Goal: Information Seeking & Learning: Learn about a topic

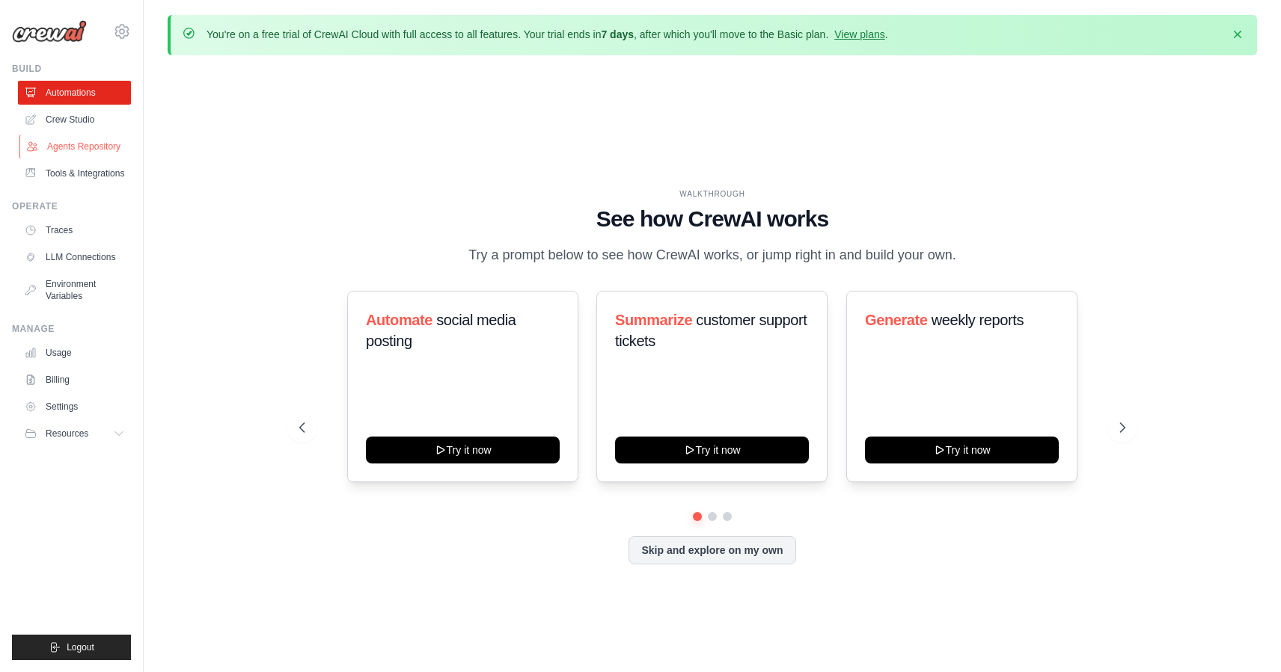
click at [81, 148] on link "Agents Repository" at bounding box center [75, 147] width 113 height 24
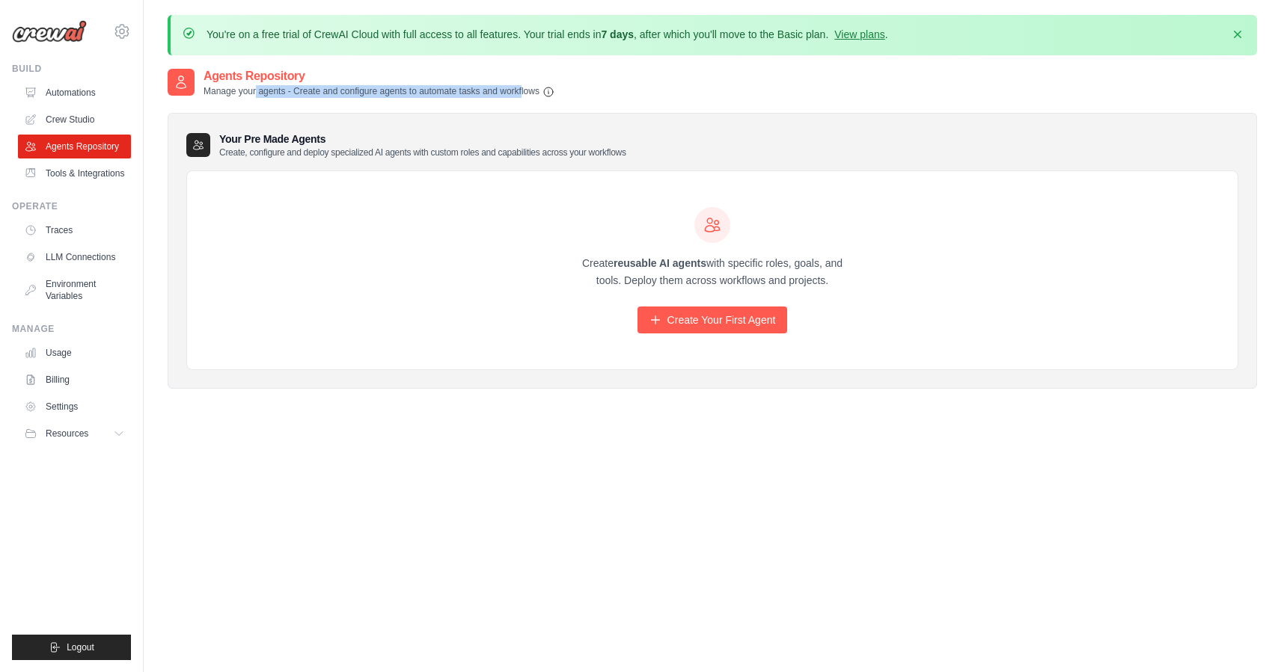
drag, startPoint x: 248, startPoint y: 88, endPoint x: 514, endPoint y: 94, distance: 266.3
click at [514, 94] on p "Manage your agents - Create and configure agents to automate tasks and workflows" at bounding box center [378, 91] width 351 height 13
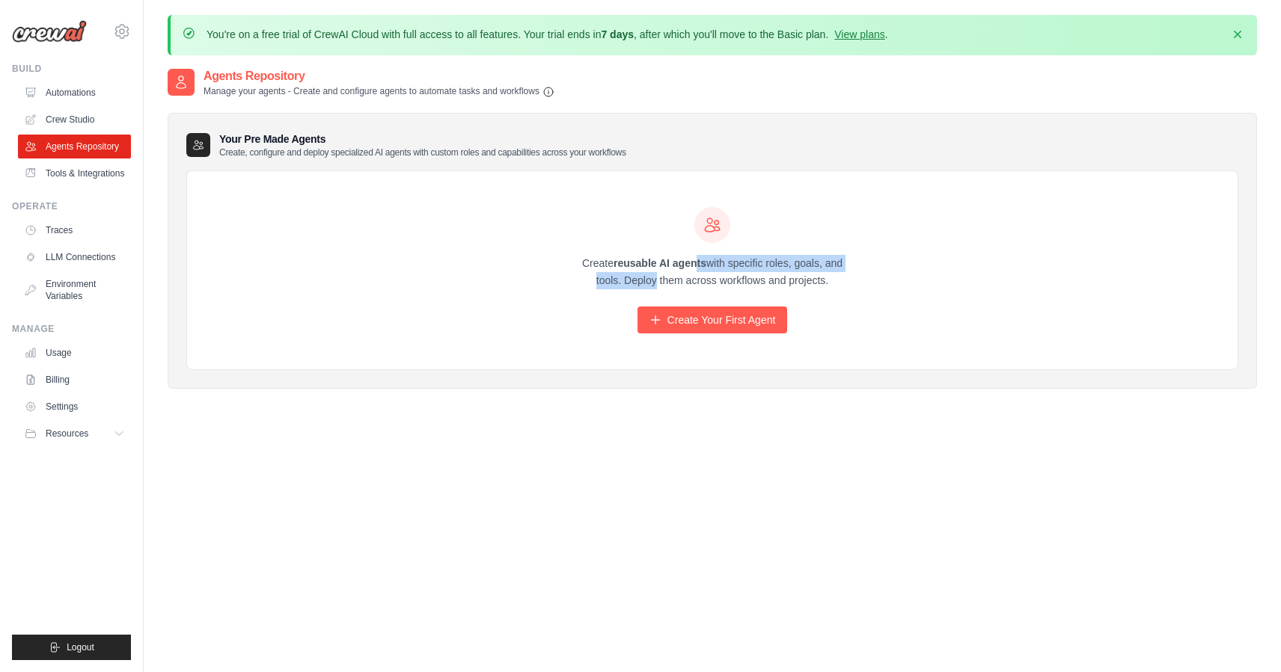
drag, startPoint x: 695, startPoint y: 261, endPoint x: 830, endPoint y: 263, distance: 134.7
click at [830, 263] on p "Create reusable AI agents with specific roles, goals, and tools. Deploy them ac…" at bounding box center [711, 272] width 287 height 34
click at [64, 174] on link "Tools & Integrations" at bounding box center [75, 174] width 113 height 24
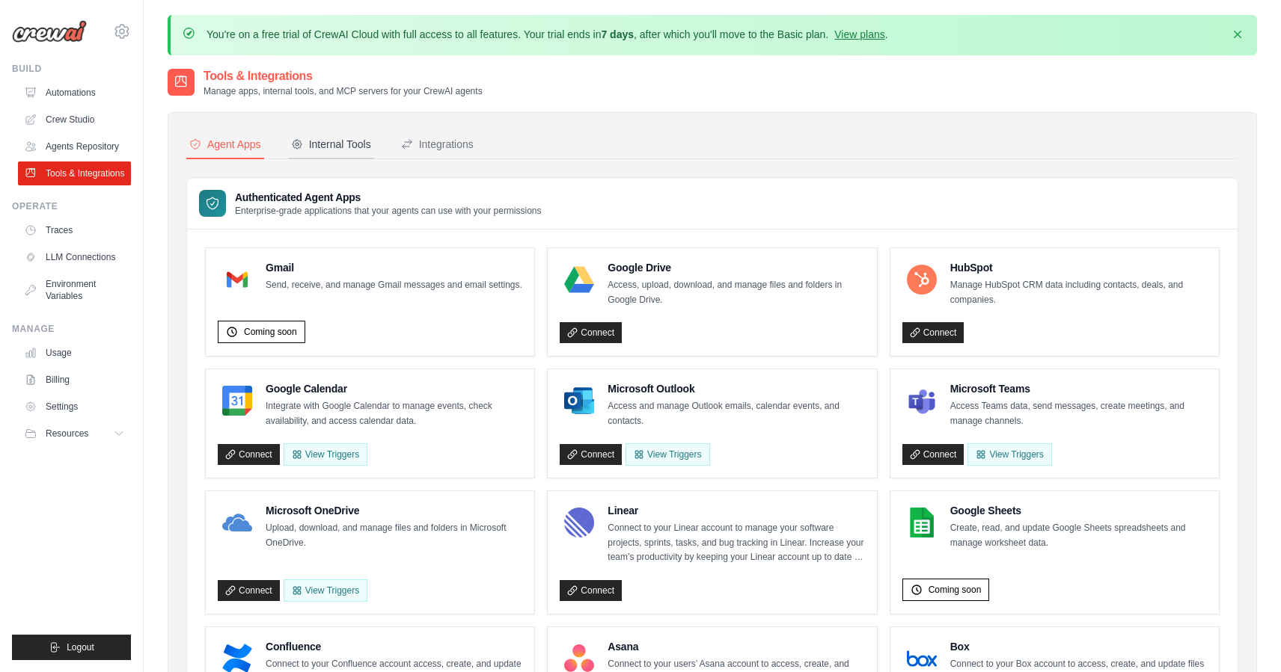
click at [329, 149] on div "Internal Tools" at bounding box center [331, 144] width 80 height 15
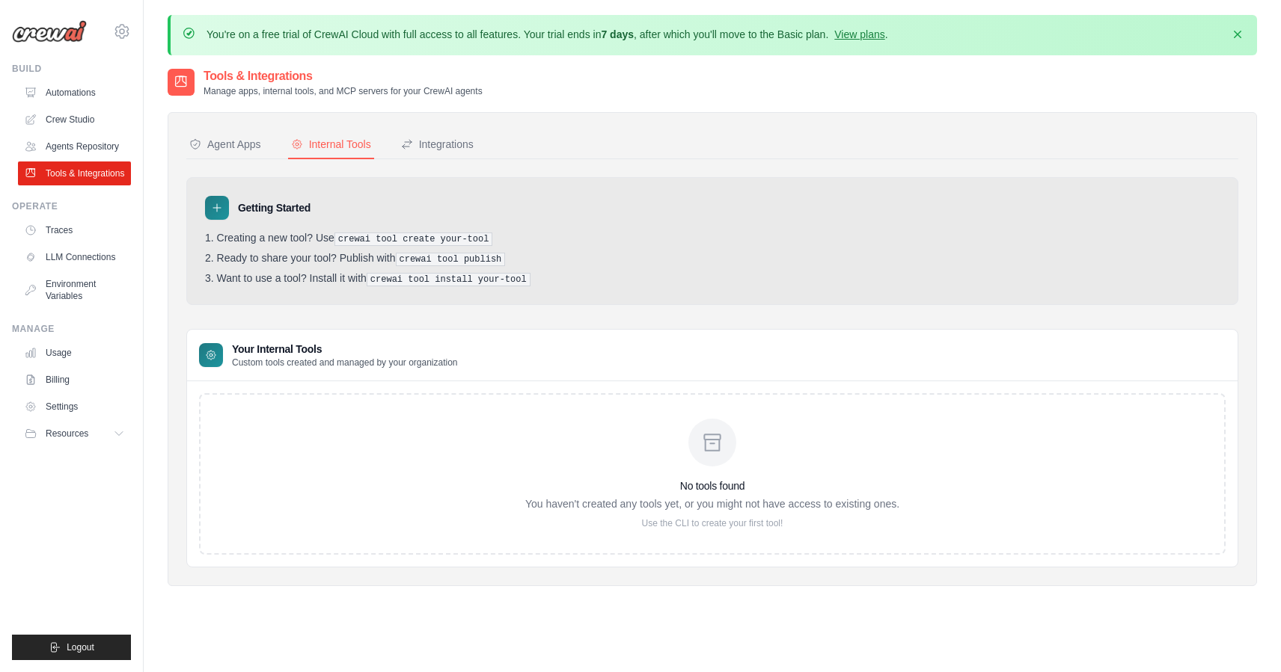
click at [239, 257] on li "Ready to share your tool? Publish with crewai tool publish" at bounding box center [712, 259] width 1014 height 14
drag, startPoint x: 367, startPoint y: 239, endPoint x: 497, endPoint y: 236, distance: 130.2
click at [497, 236] on li "Creating a new tool? Use crewai tool create your-tool" at bounding box center [712, 239] width 1014 height 14
drag, startPoint x: 295, startPoint y: 257, endPoint x: 418, endPoint y: 257, distance: 123.4
click at [418, 257] on li "Ready to share your tool? Publish with crewai tool publish" at bounding box center [712, 259] width 1014 height 14
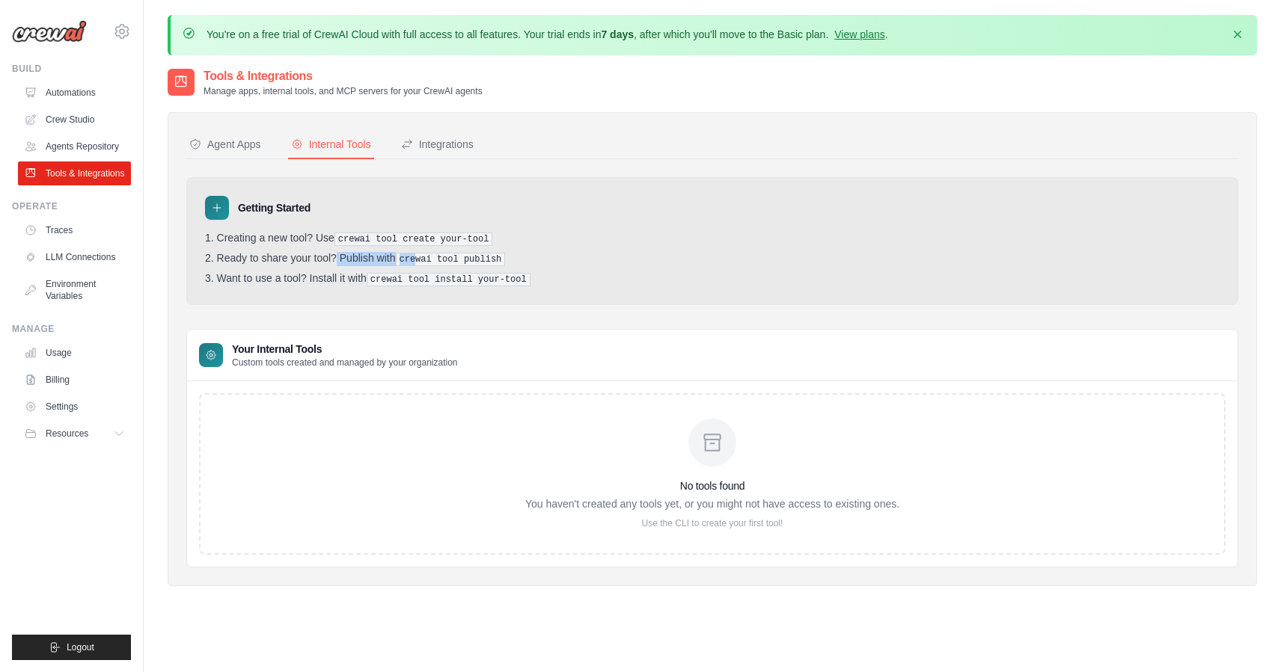
drag, startPoint x: 270, startPoint y: 278, endPoint x: 338, endPoint y: 272, distance: 68.3
click at [338, 272] on li "Want to use a tool? Install it with crewai tool install your-tool" at bounding box center [712, 279] width 1014 height 14
drag, startPoint x: 373, startPoint y: 275, endPoint x: 536, endPoint y: 278, distance: 163.1
click at [536, 278] on li "Want to use a tool? Install it with crewai tool install your-tool" at bounding box center [712, 279] width 1014 height 14
click at [422, 137] on div "Integrations" at bounding box center [437, 144] width 73 height 15
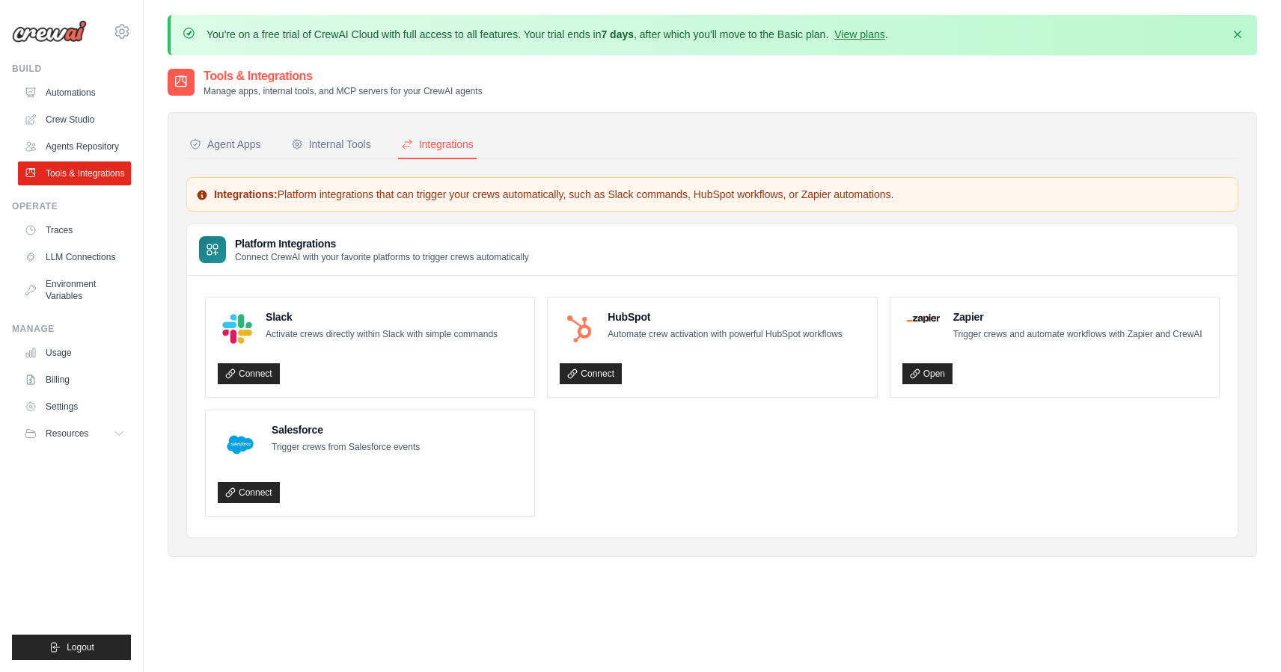
drag, startPoint x: 456, startPoint y: 194, endPoint x: 883, endPoint y: 195, distance: 426.4
click at [883, 195] on p "Integrations: Platform integrations that can trigger your crews automatically, …" at bounding box center [712, 194] width 1032 height 15
click at [98, 147] on link "Agents Repository" at bounding box center [75, 147] width 113 height 24
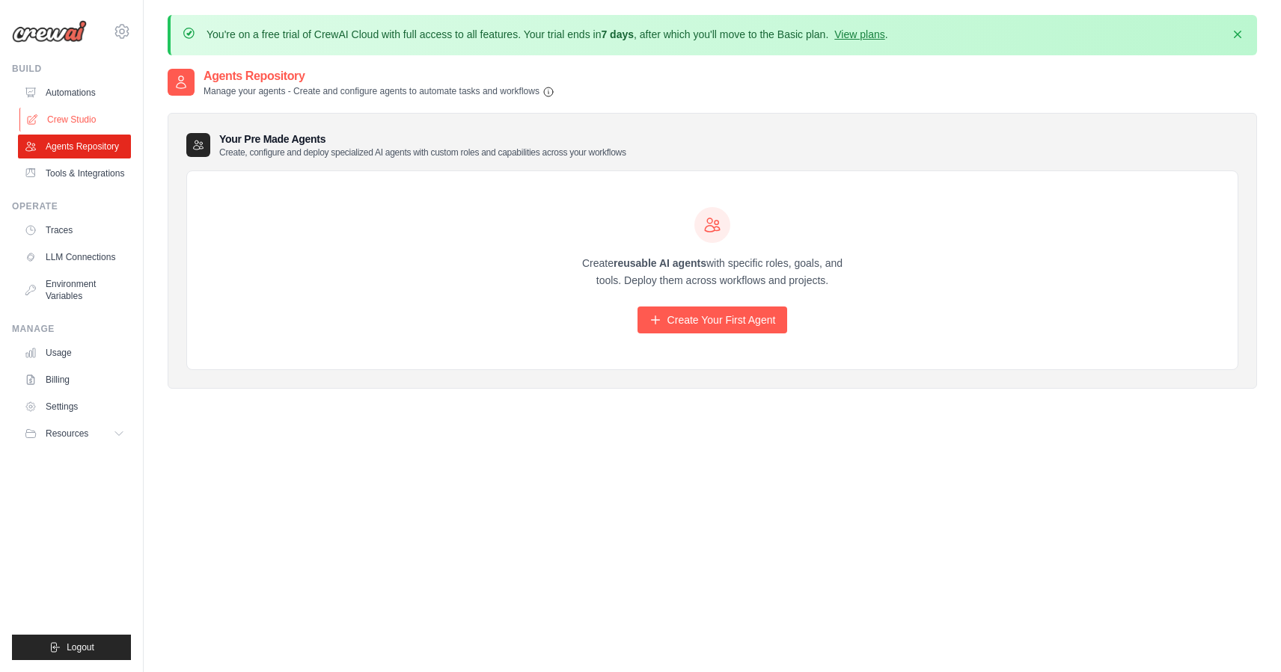
click at [79, 122] on link "Crew Studio" at bounding box center [75, 120] width 113 height 24
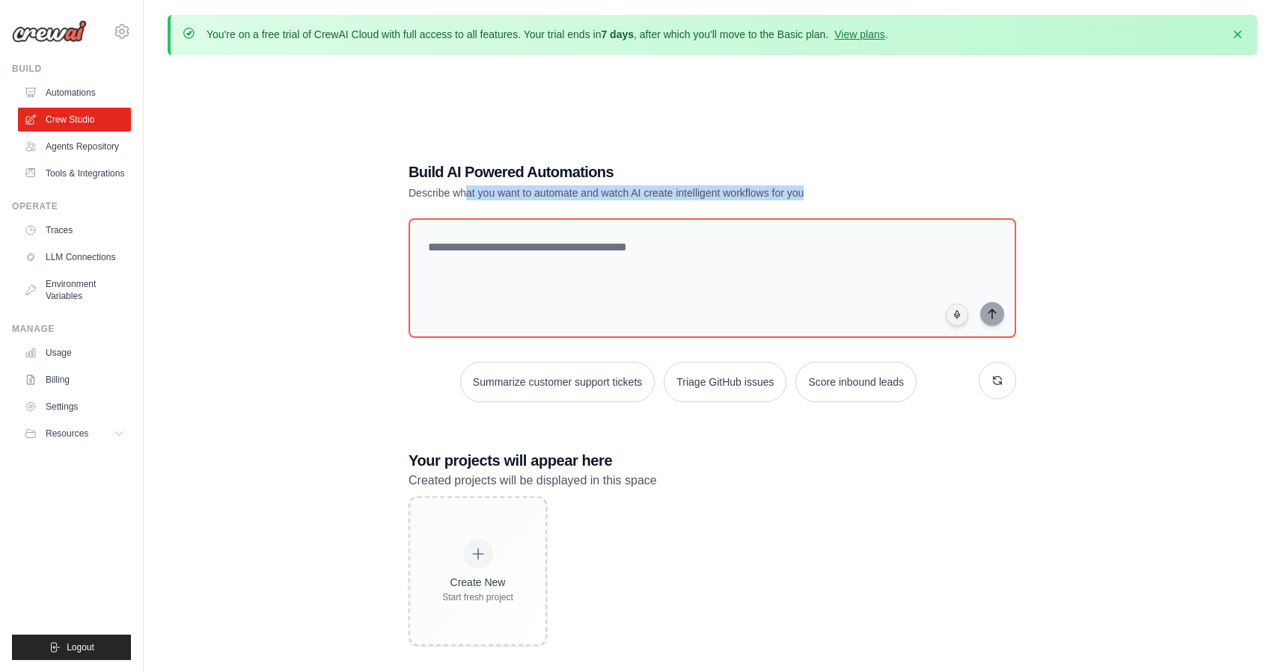
drag, startPoint x: 468, startPoint y: 194, endPoint x: 802, endPoint y: 195, distance: 333.6
click at [802, 195] on p "Describe what you want to automate and watch AI create intelligent workflows fo…" at bounding box center [659, 193] width 503 height 15
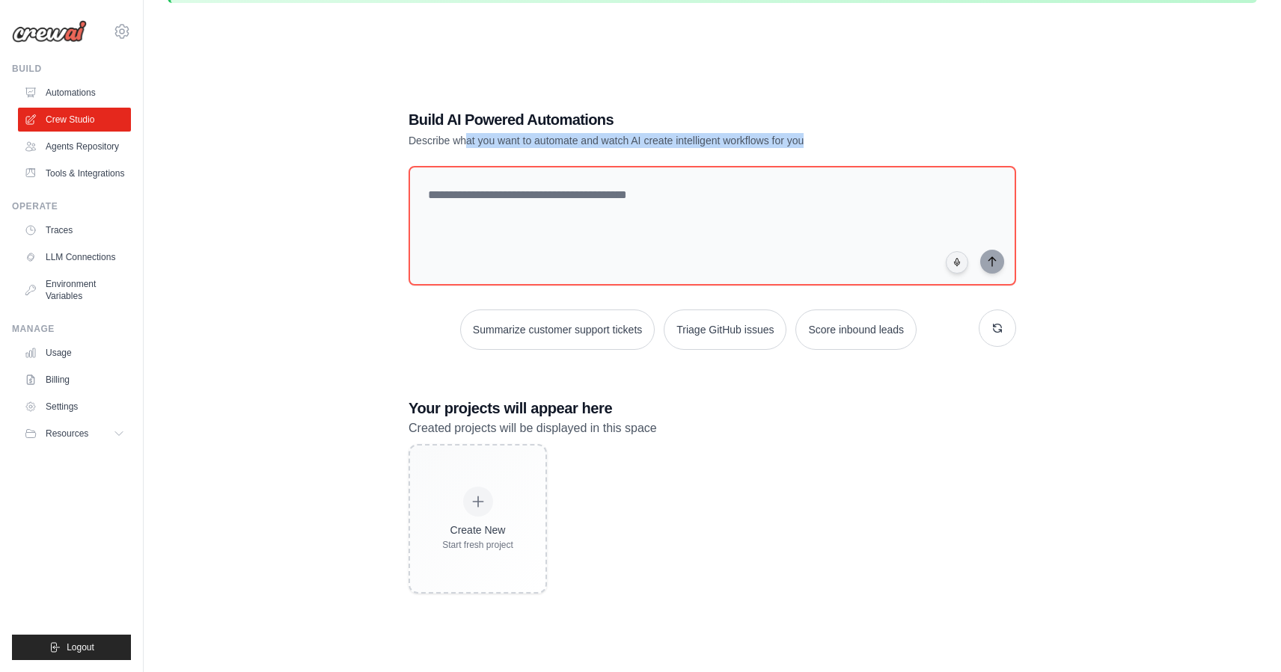
scroll to position [54, 0]
click at [64, 381] on link "Billing" at bounding box center [75, 380] width 113 height 24
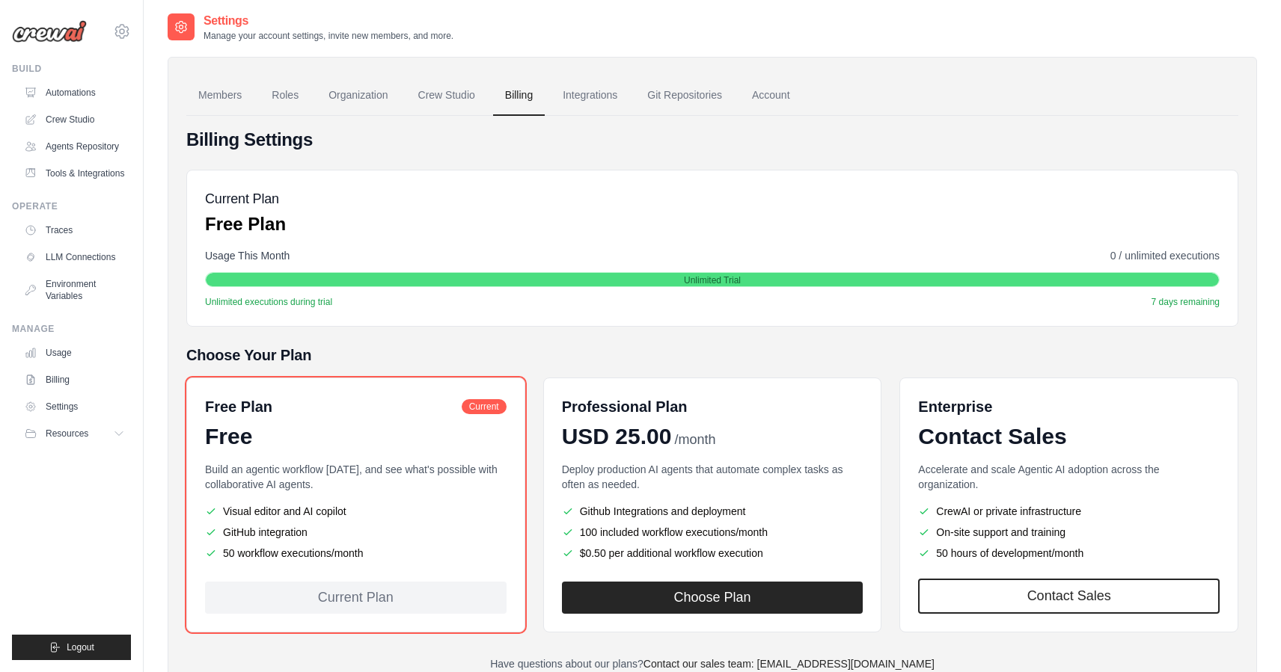
scroll to position [92, 0]
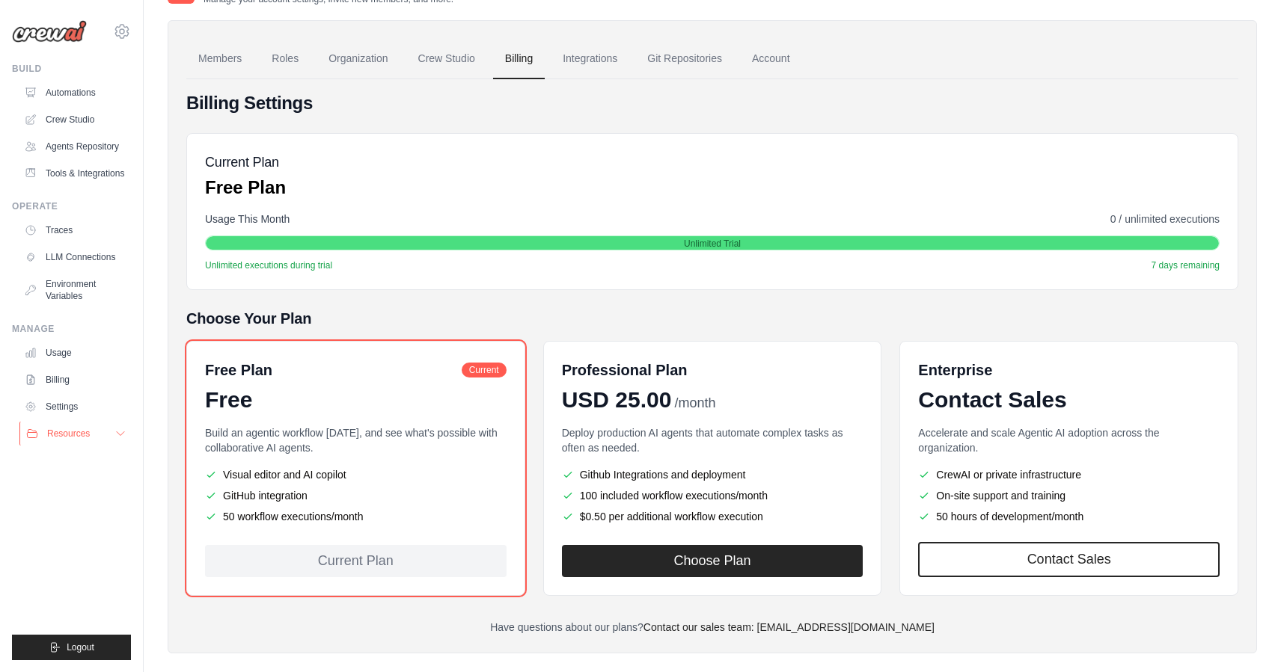
click at [62, 434] on span "Resources" at bounding box center [68, 434] width 43 height 12
